Goal: Find specific page/section: Find specific page/section

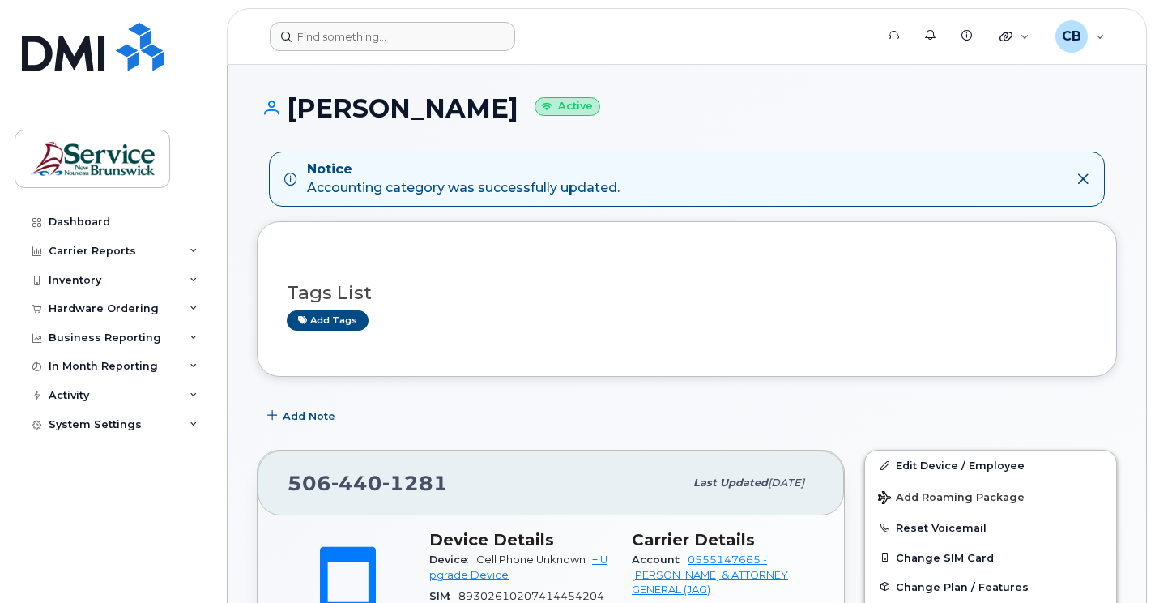
scroll to position [405, 0]
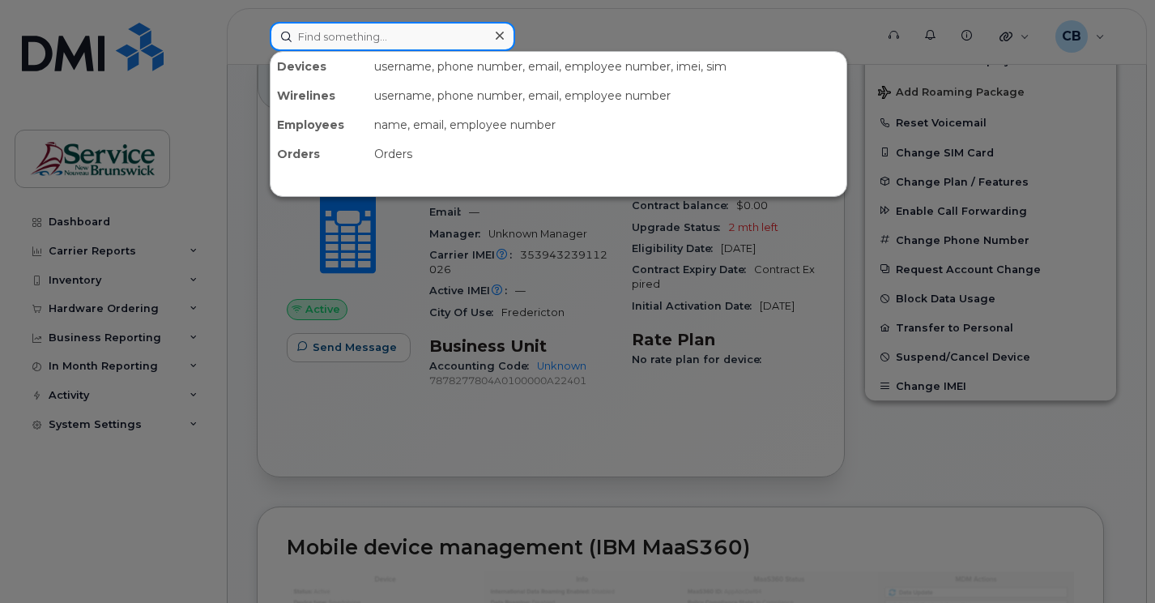
click at [322, 34] on input at bounding box center [393, 36] width 246 height 29
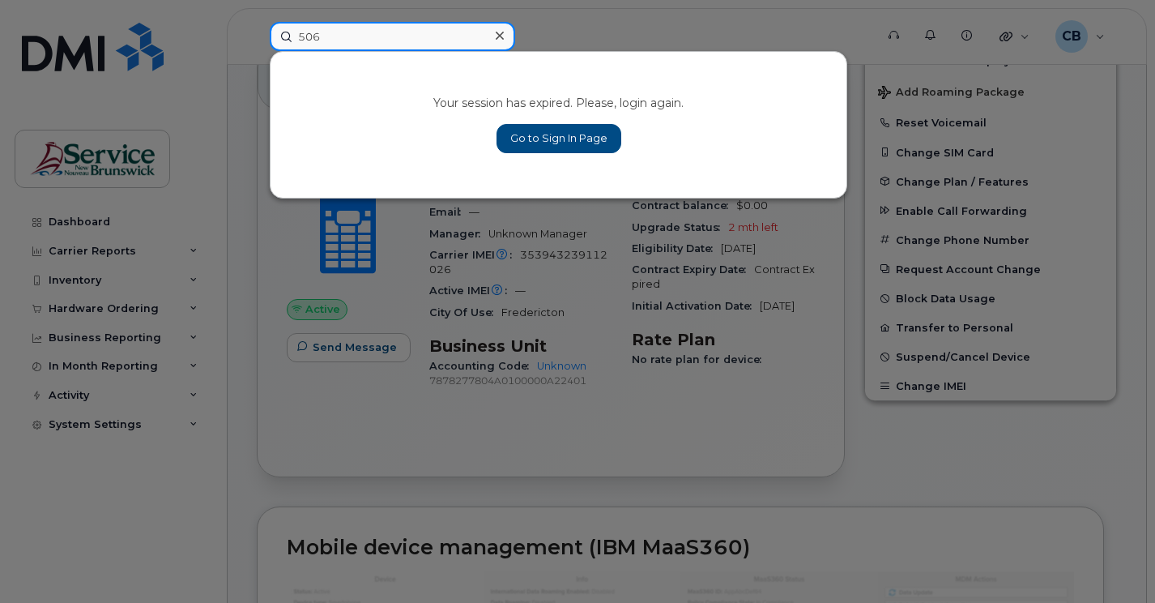
type input "506"
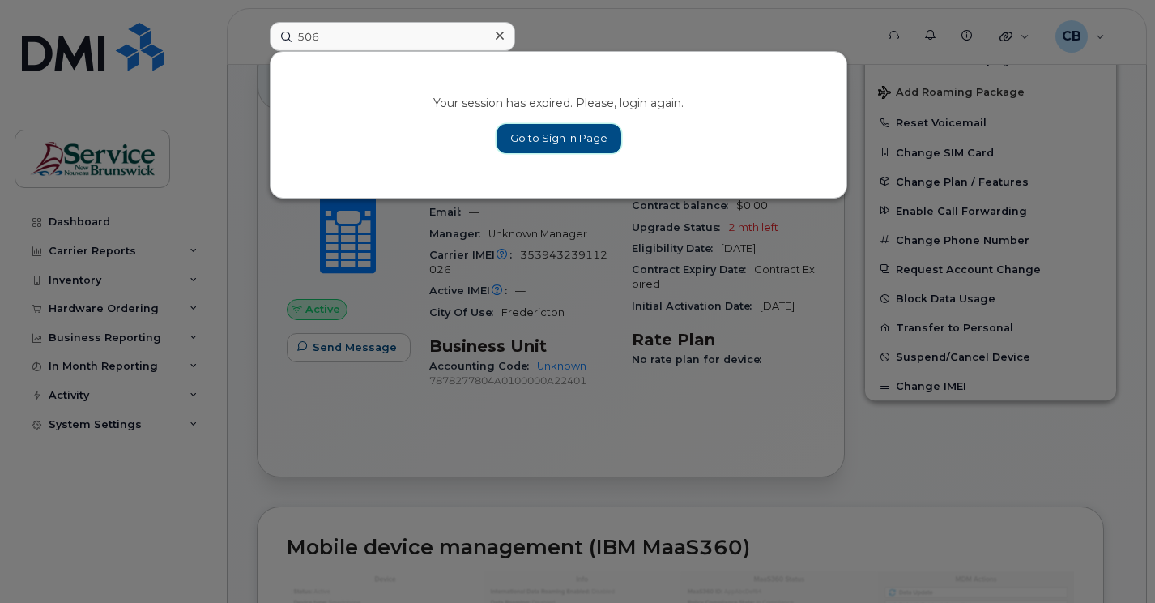
click at [510, 134] on link "Go to Sign In Page" at bounding box center [559, 138] width 125 height 29
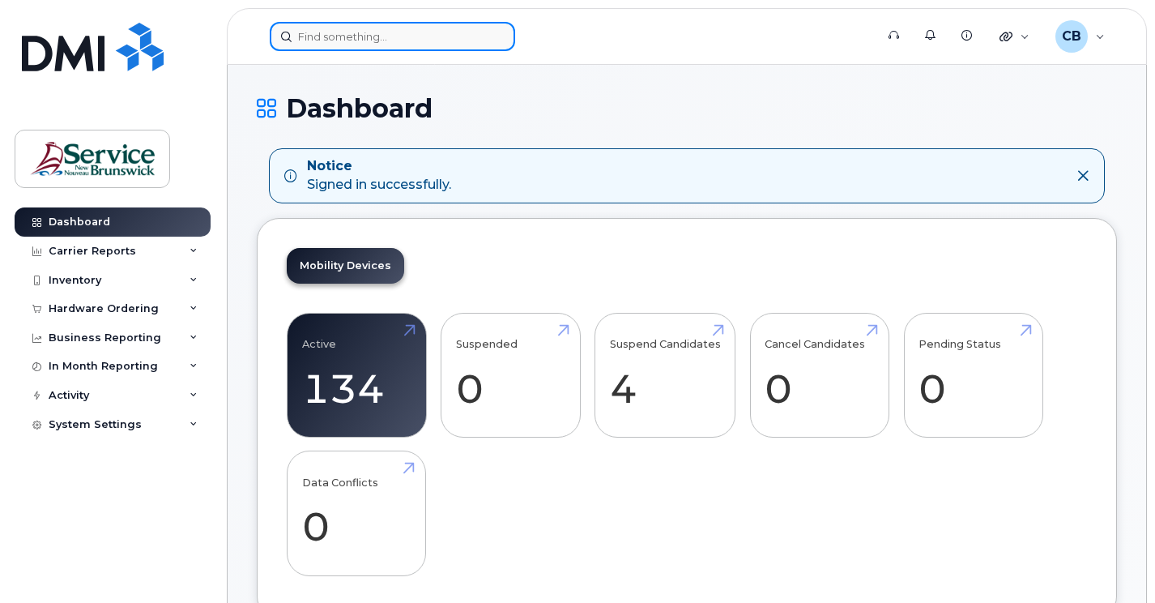
click at [338, 43] on input at bounding box center [393, 36] width 246 height 29
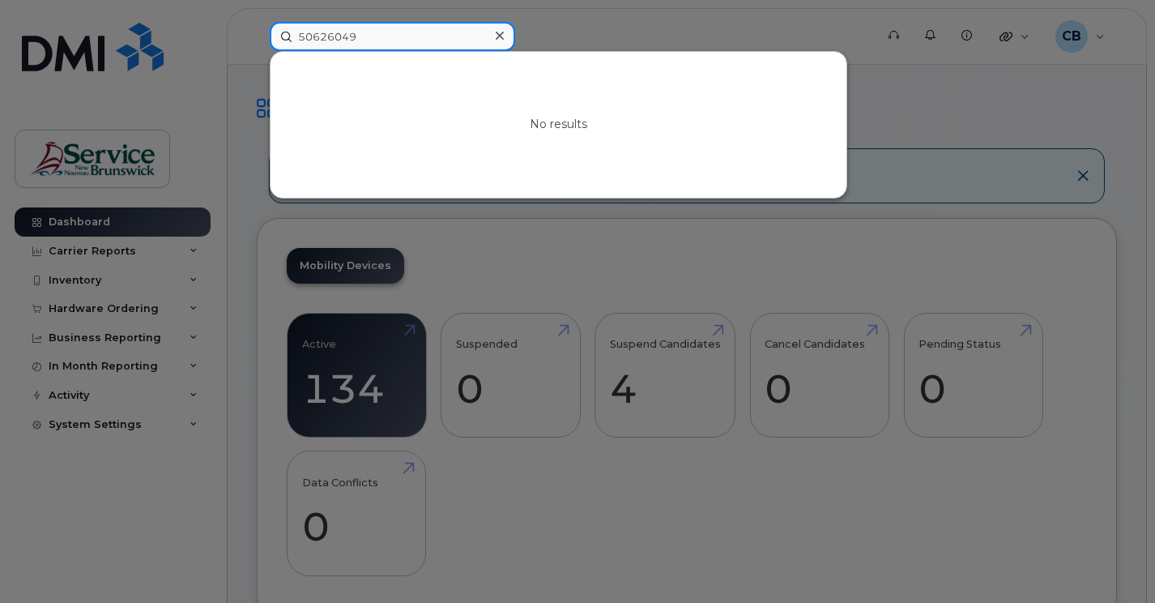
type input "50626049"
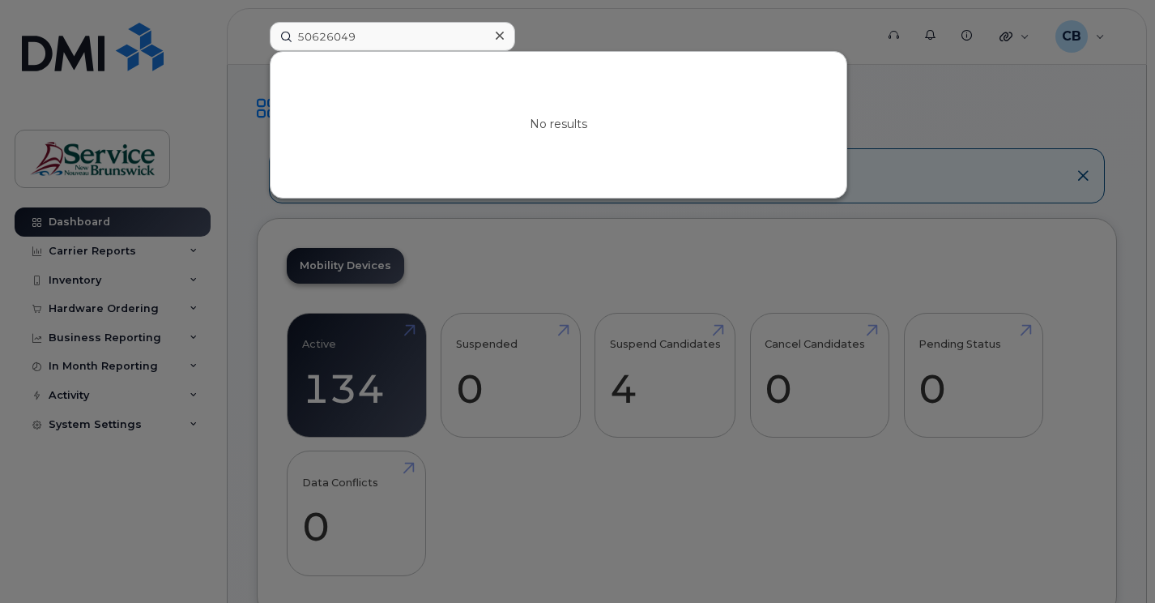
click at [500, 41] on icon at bounding box center [500, 35] width 8 height 13
